Goal: Transaction & Acquisition: Purchase product/service

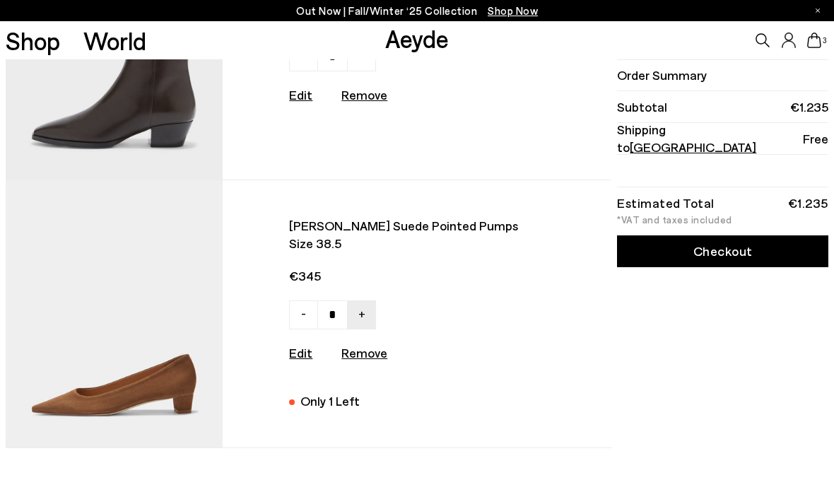
scroll to position [422, 0]
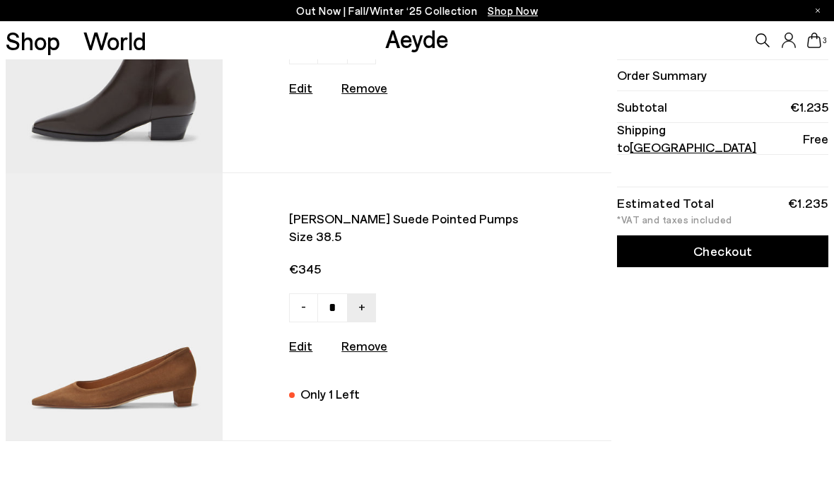
click at [180, 338] on img at bounding box center [114, 306] width 217 height 267
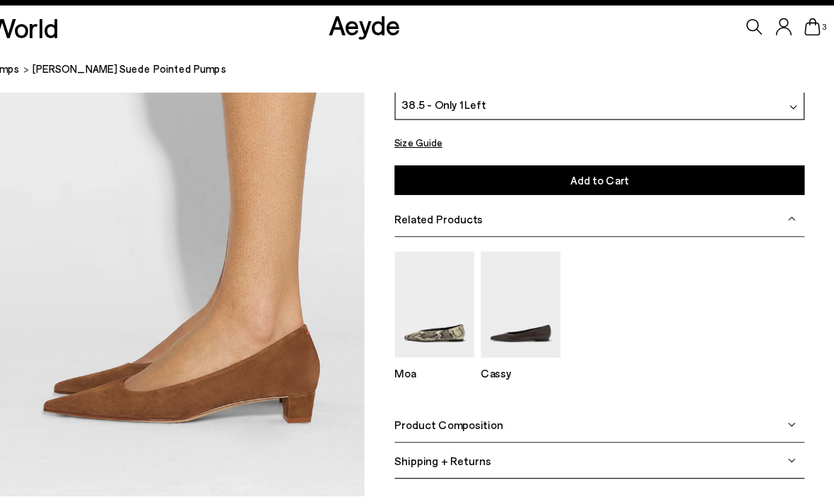
scroll to position [2243, 0]
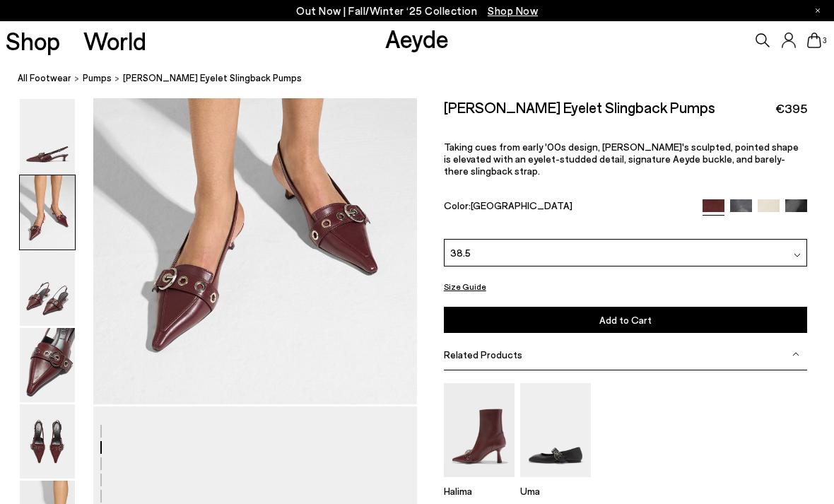
scroll to position [541, 0]
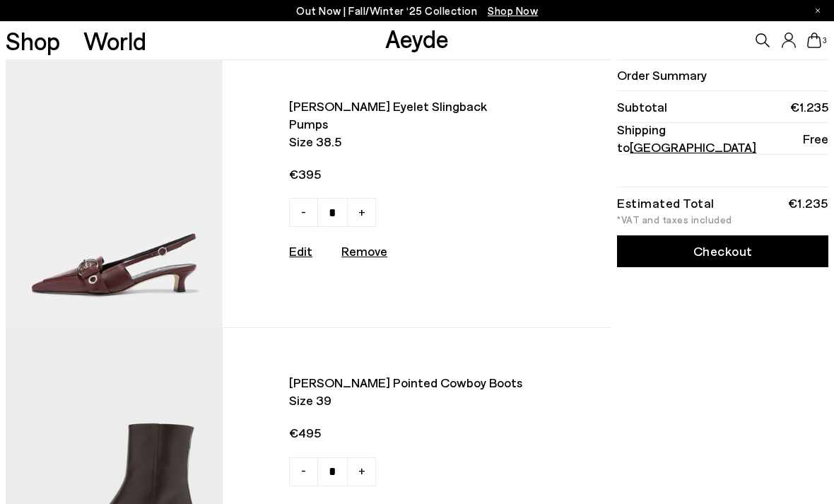
type input "*"
